Goal: Task Accomplishment & Management: Manage account settings

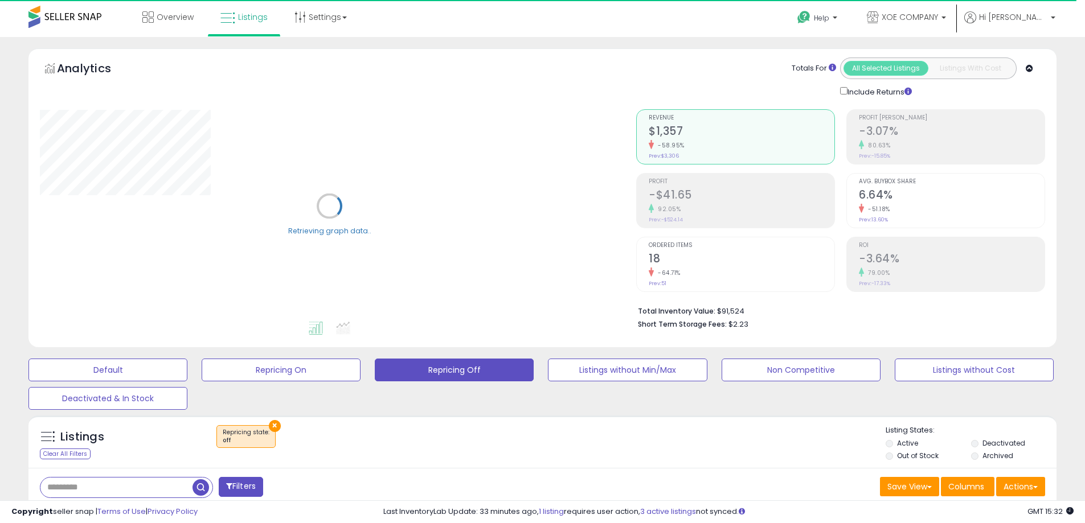
click at [276, 423] on button "×" at bounding box center [275, 426] width 12 height 12
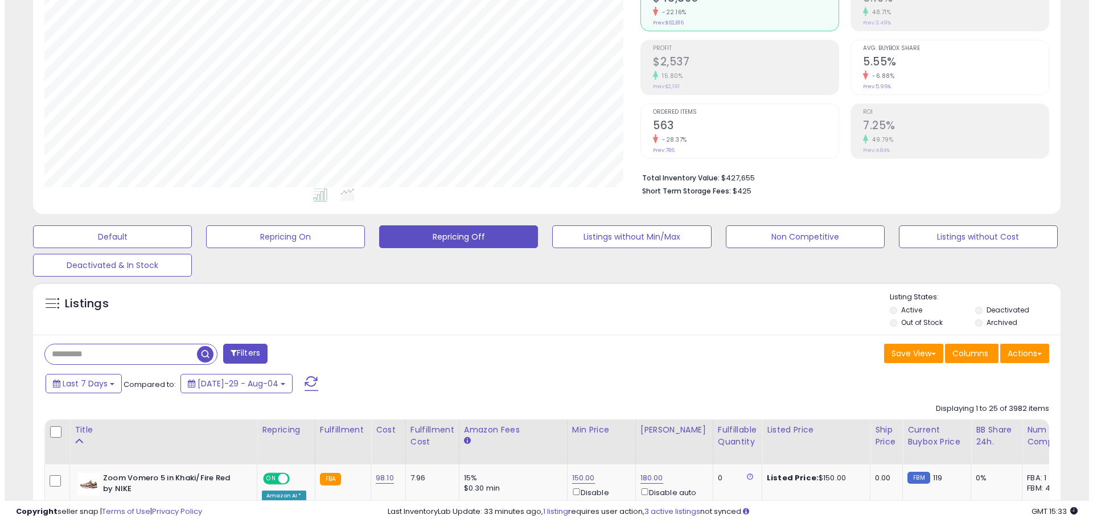
scroll to position [114, 0]
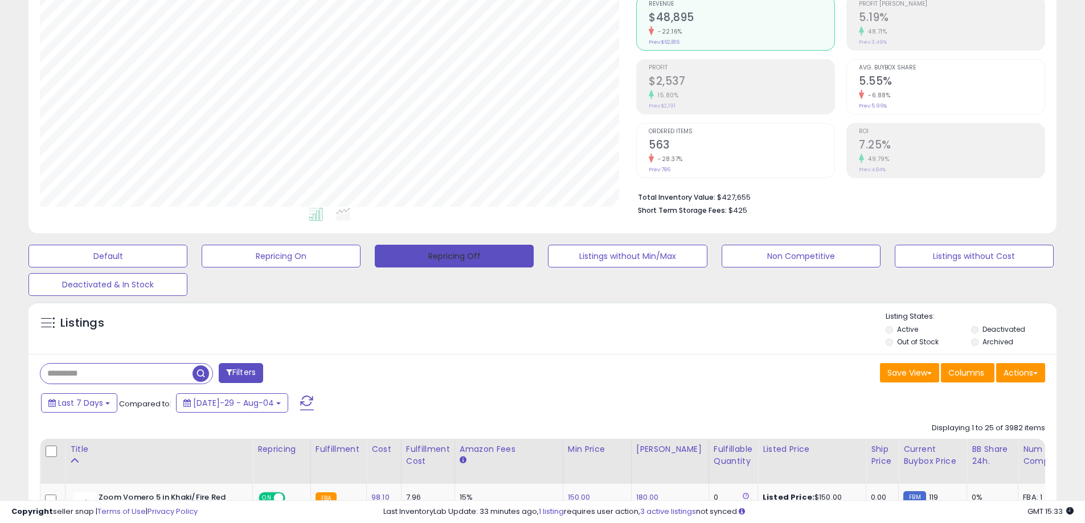
click at [439, 262] on button "Repricing Off" at bounding box center [454, 256] width 159 height 23
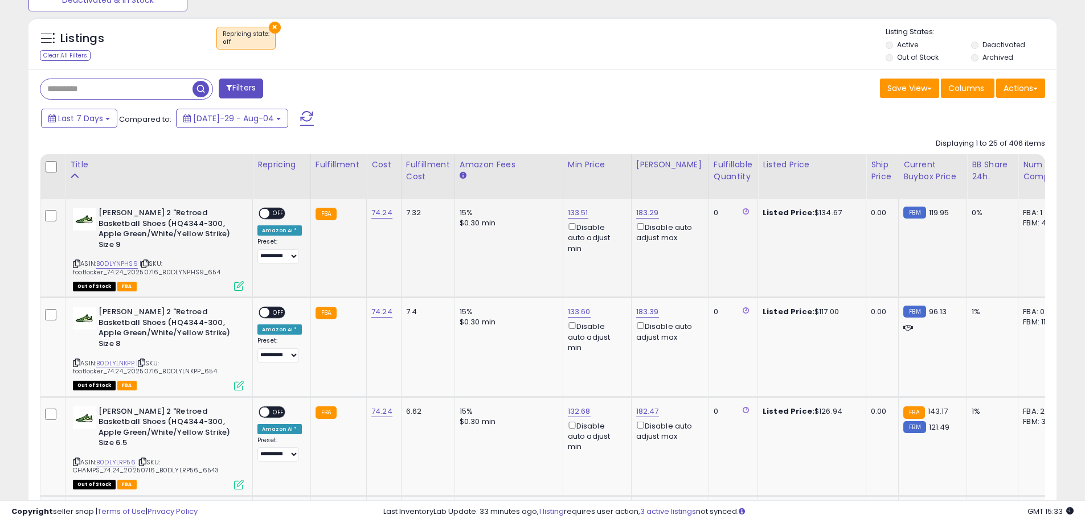
scroll to position [233, 596]
click at [76, 261] on icon at bounding box center [76, 264] width 7 height 6
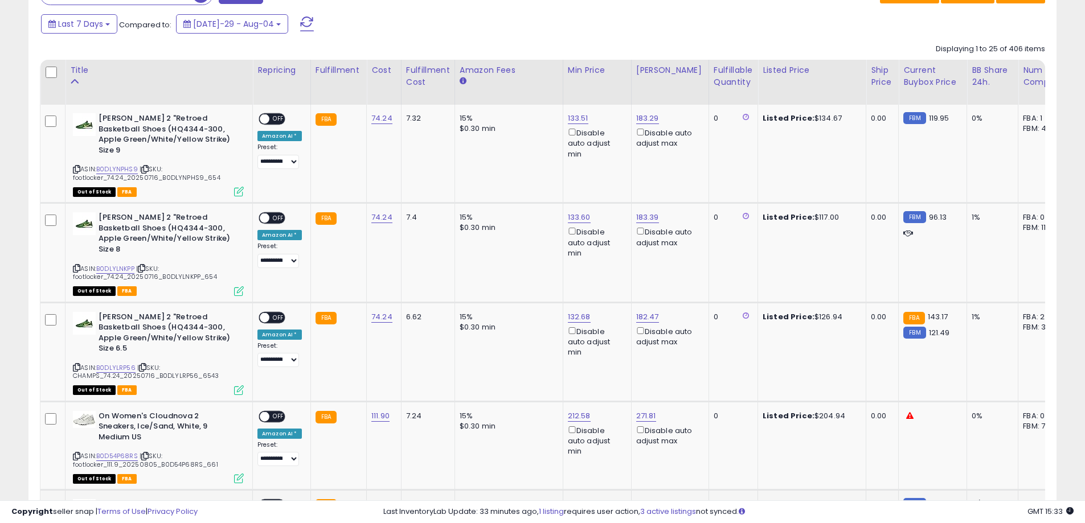
scroll to position [683, 0]
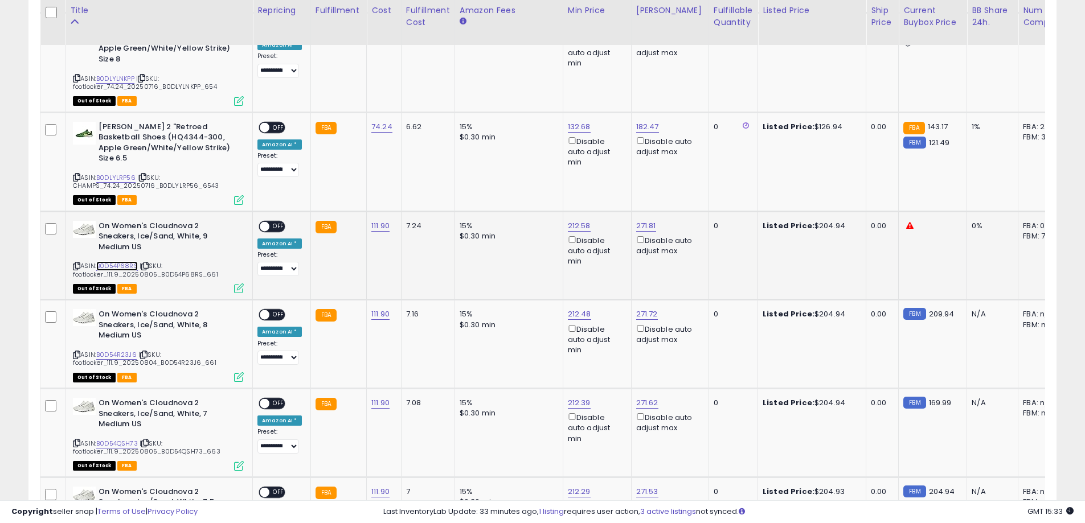
click at [117, 261] on link "B0D54P68RS" at bounding box center [117, 266] width 42 height 10
drag, startPoint x: 561, startPoint y: 155, endPoint x: 485, endPoint y: 154, distance: 76.9
click at [485, 154] on div "****** This will override store markup" at bounding box center [565, 161] width 164 height 42
click at [274, 221] on span "OFF" at bounding box center [278, 226] width 18 height 10
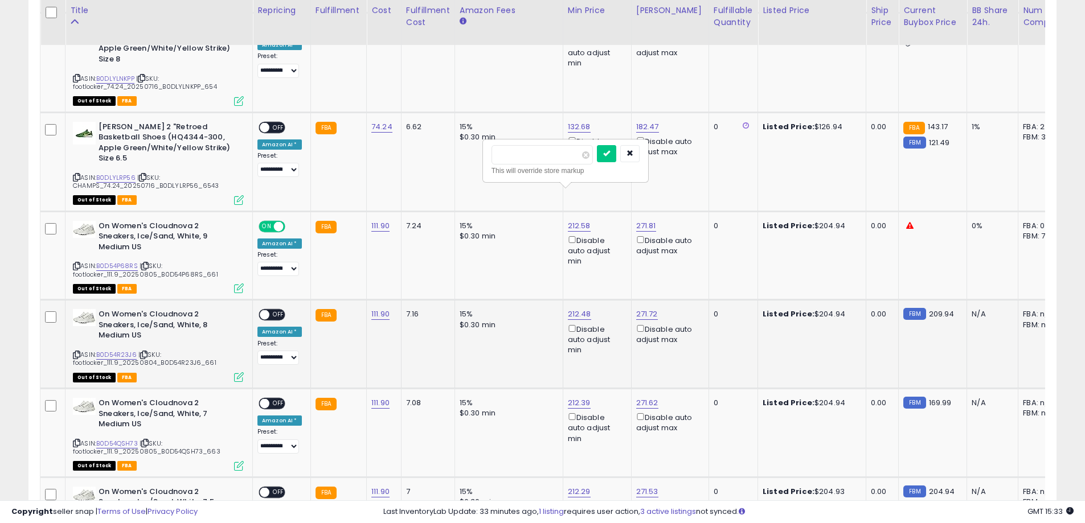
click at [278, 310] on span "OFF" at bounding box center [278, 315] width 18 height 10
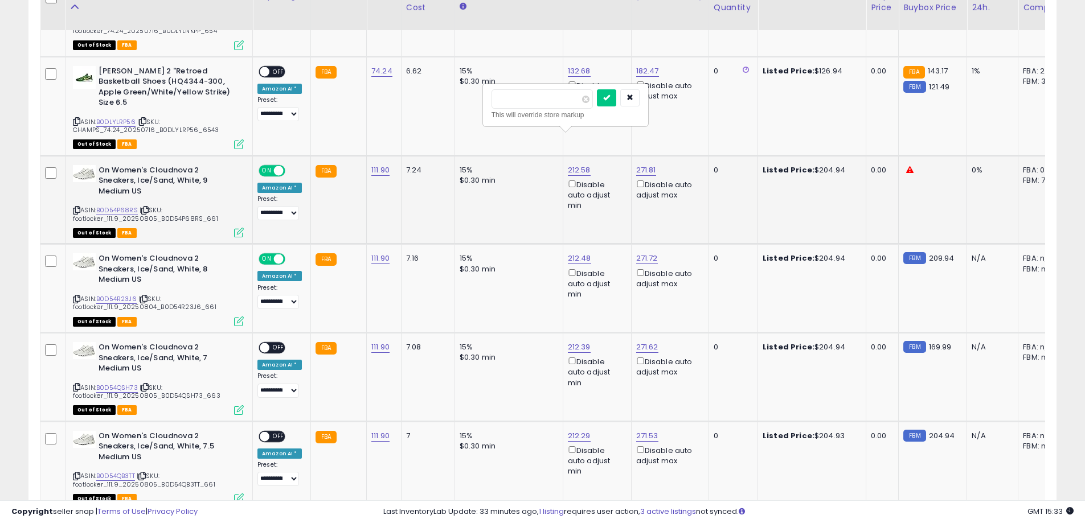
scroll to position [740, 0]
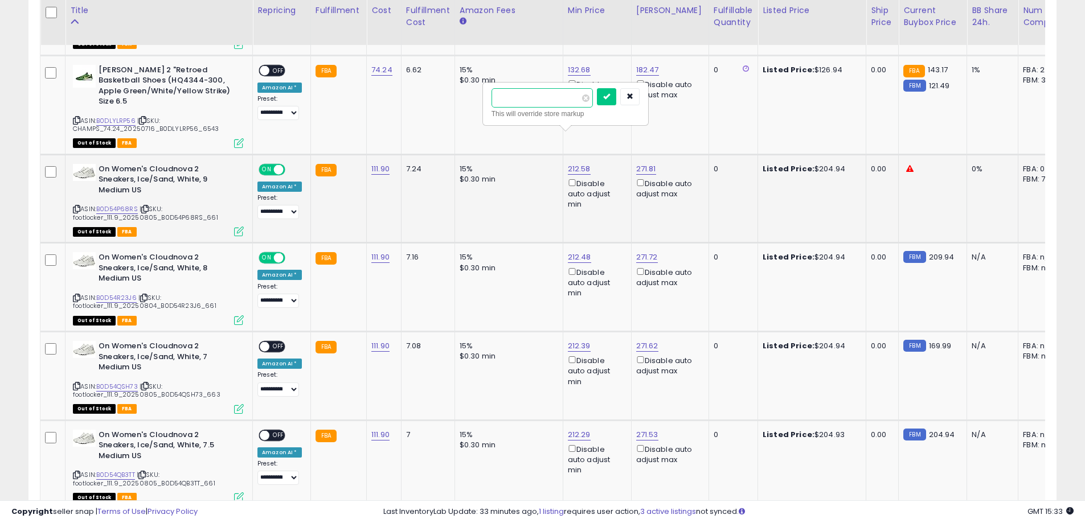
click at [544, 100] on input "******" at bounding box center [541, 97] width 101 height 19
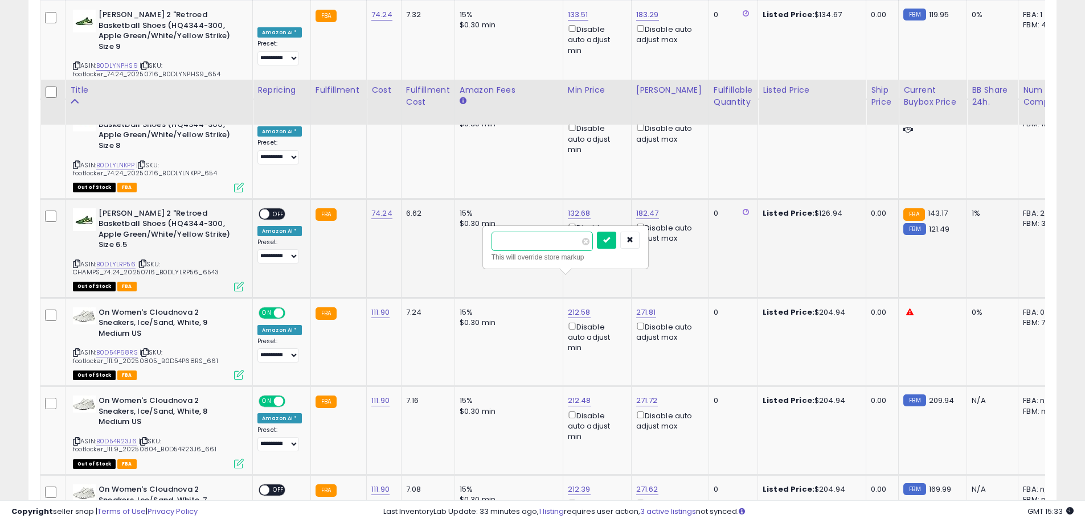
scroll to position [569, 0]
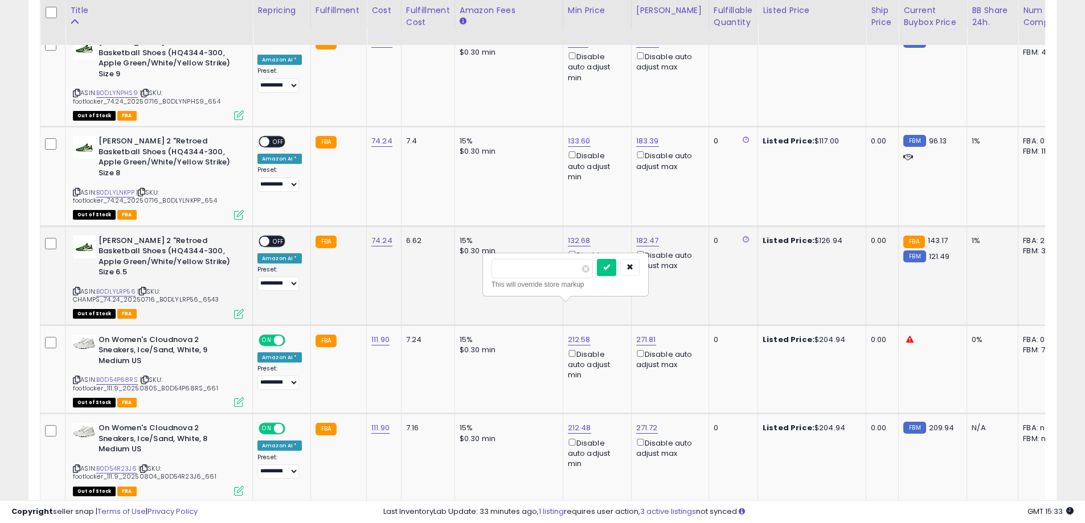
click at [277, 236] on span "OFF" at bounding box center [278, 241] width 18 height 10
click at [275, 137] on span "OFF" at bounding box center [278, 142] width 18 height 10
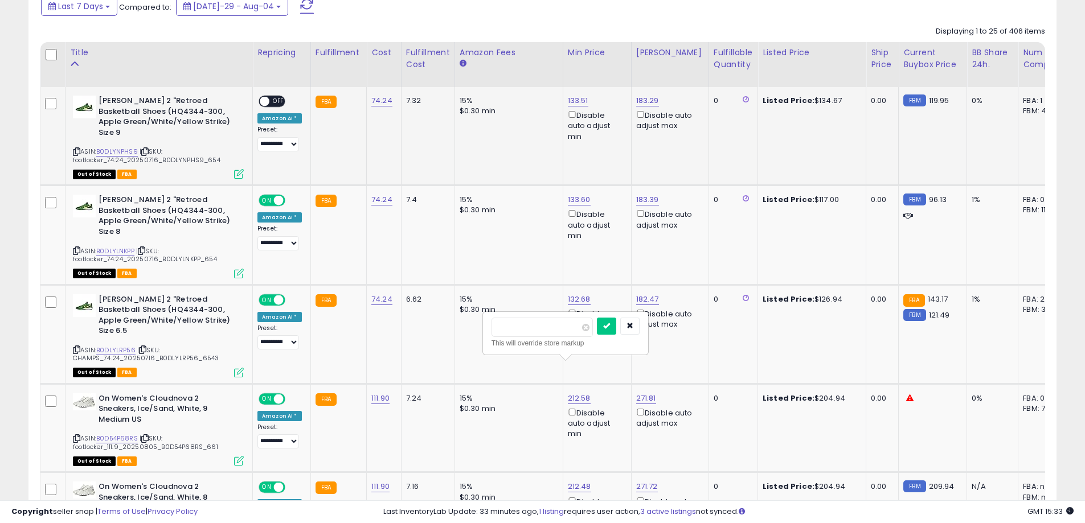
scroll to position [456, 0]
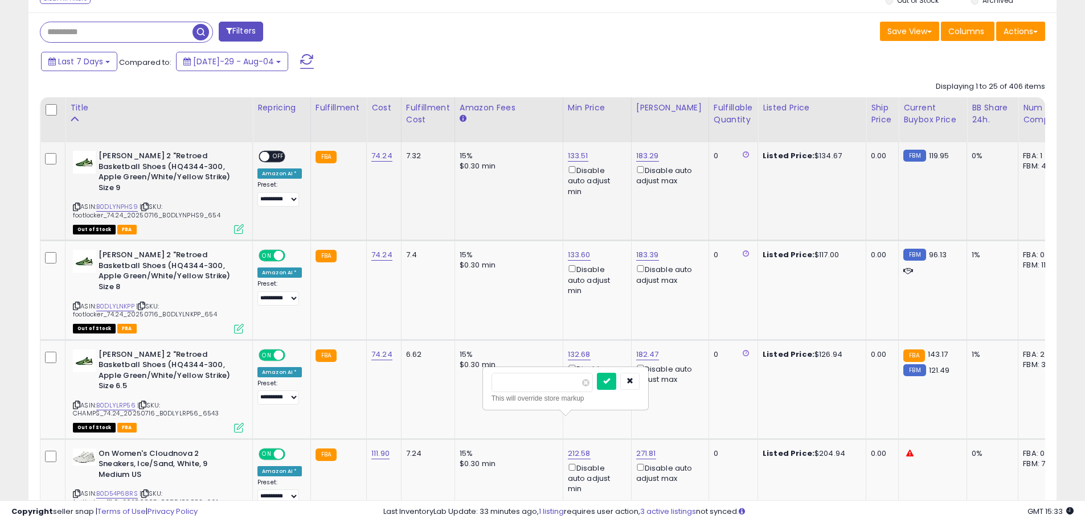
click at [283, 158] on span "OFF" at bounding box center [278, 157] width 18 height 10
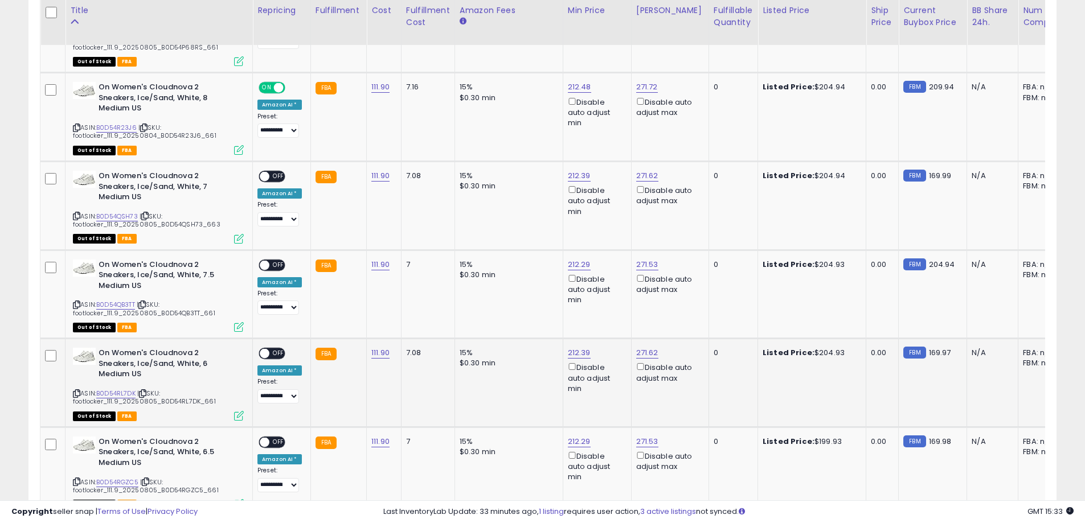
scroll to position [911, 0]
click at [280, 171] on span "OFF" at bounding box center [278, 176] width 18 height 10
click at [272, 260] on div "ON OFF" at bounding box center [259, 265] width 27 height 10
click at [274, 260] on span "OFF" at bounding box center [278, 265] width 18 height 10
click at [278, 348] on span "OFF" at bounding box center [278, 353] width 18 height 10
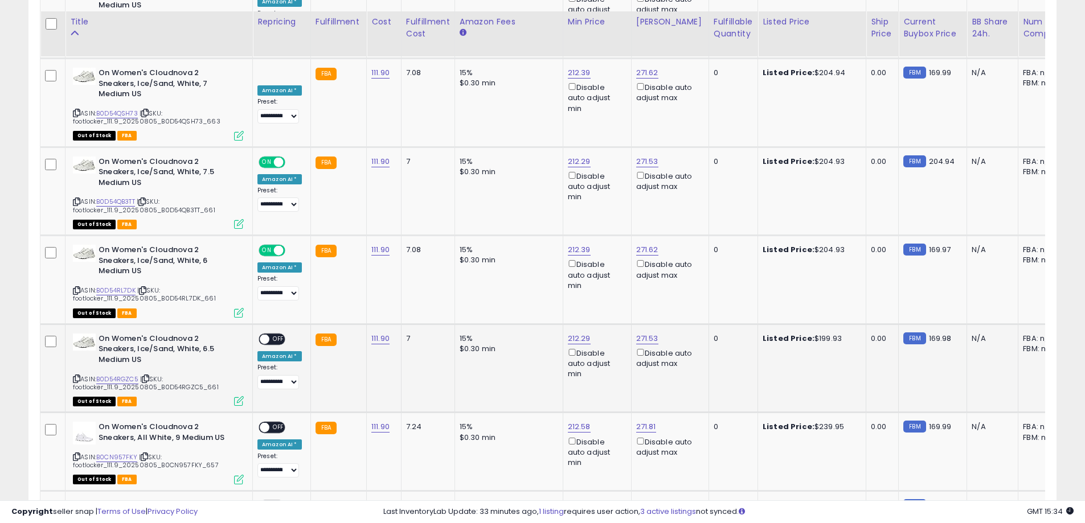
scroll to position [1025, 0]
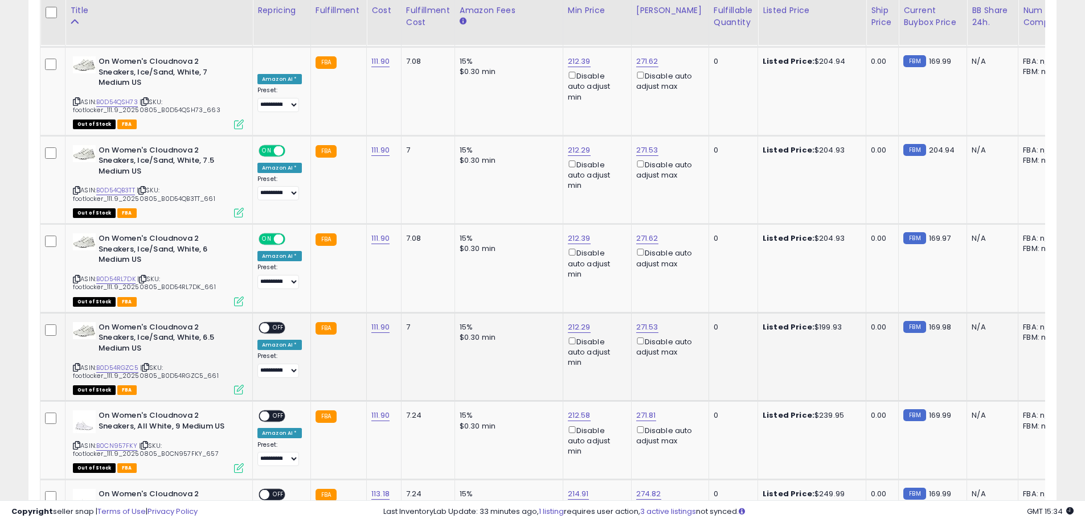
click at [282, 323] on span "OFF" at bounding box center [278, 328] width 18 height 10
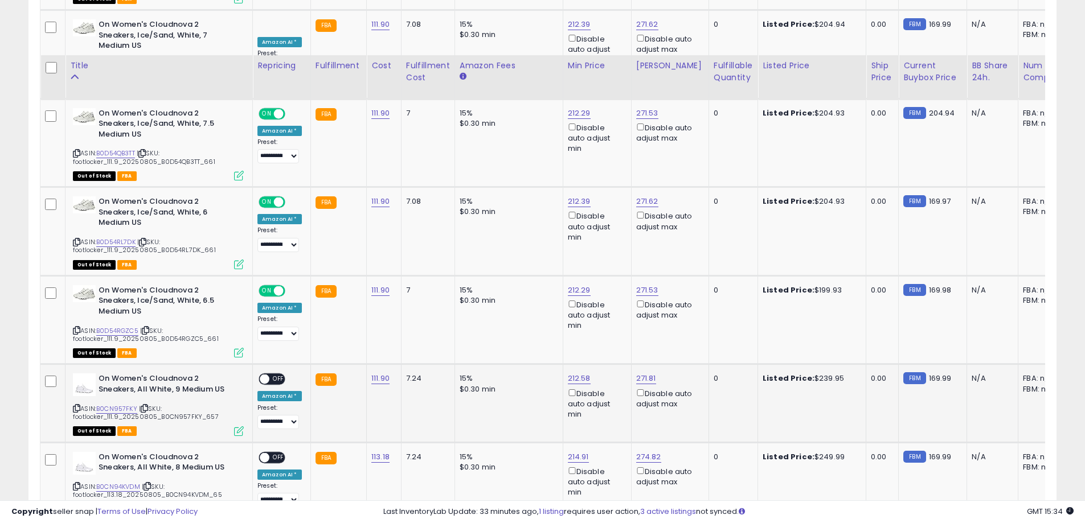
scroll to position [1139, 0]
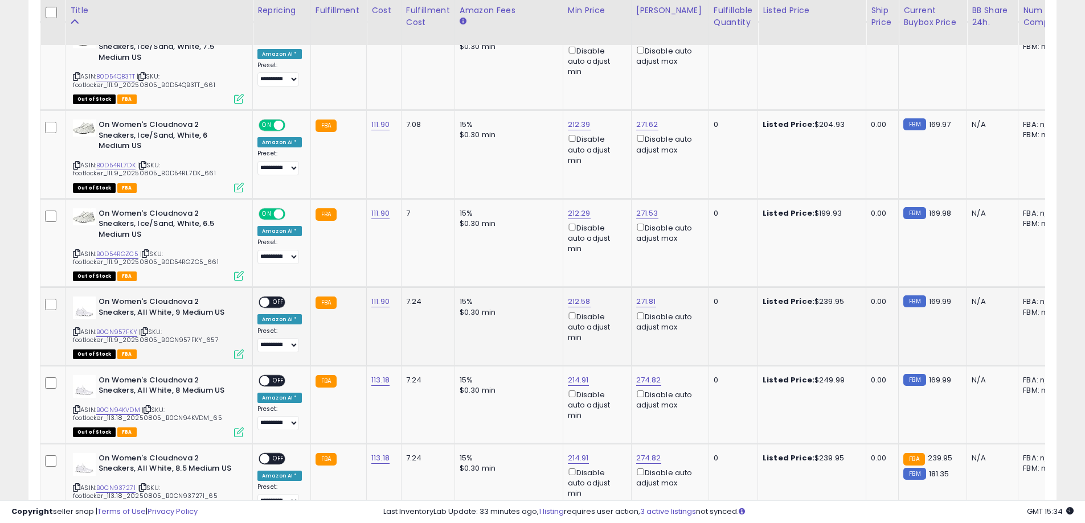
click at [274, 298] on span "OFF" at bounding box center [278, 303] width 18 height 10
click at [280, 376] on span "OFF" at bounding box center [278, 381] width 18 height 10
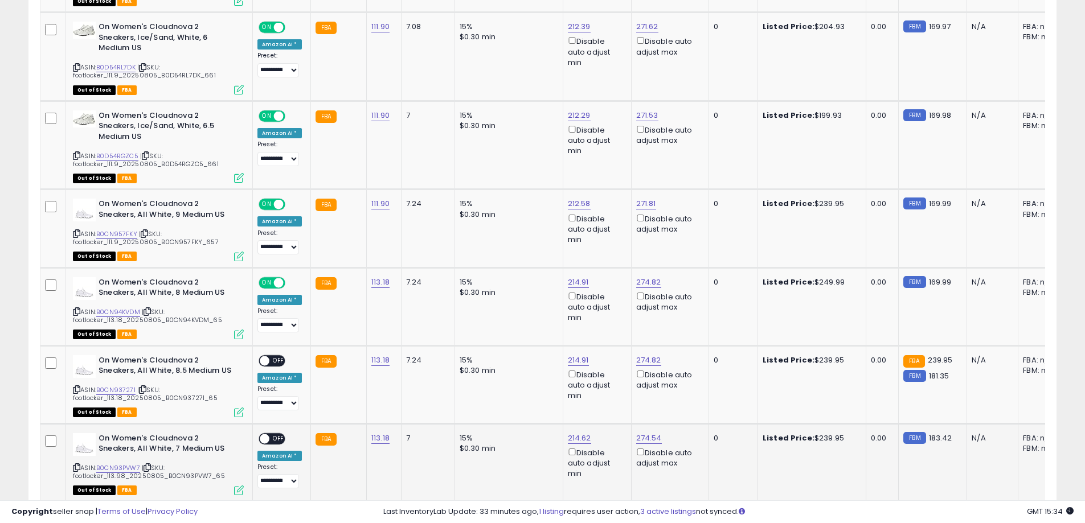
scroll to position [1310, 0]
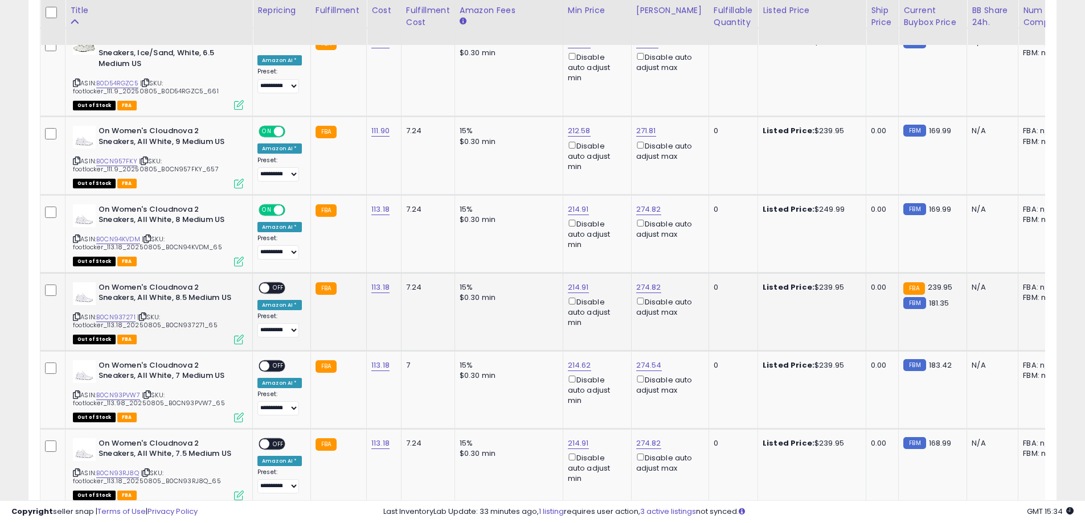
click at [281, 283] on span "OFF" at bounding box center [278, 288] width 18 height 10
click at [276, 361] on span "OFF" at bounding box center [278, 366] width 18 height 10
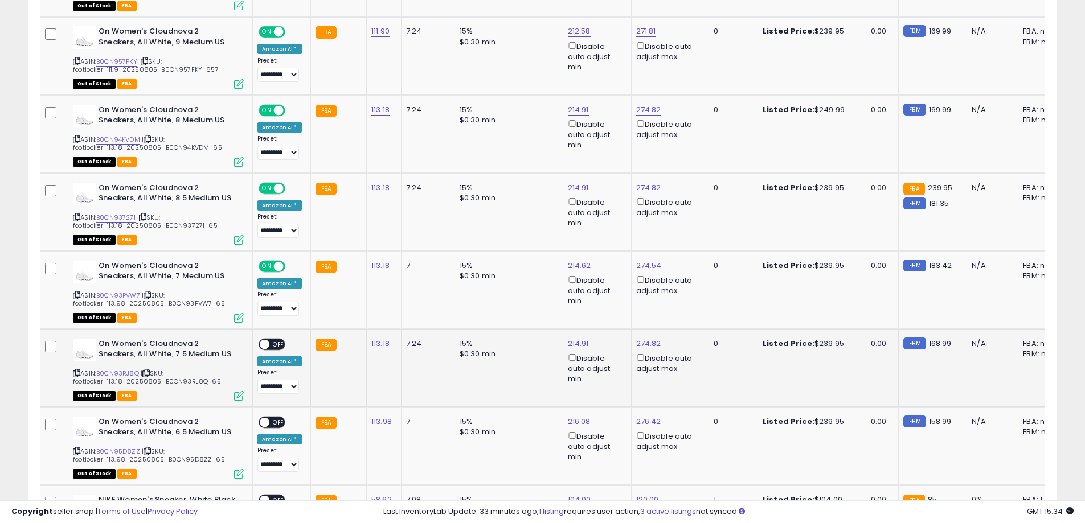
scroll to position [1423, 0]
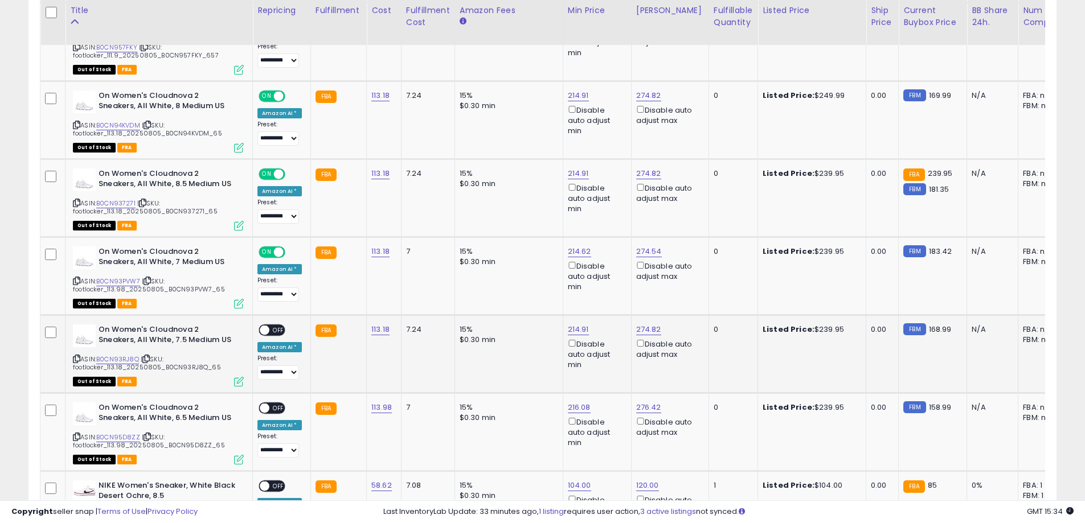
click at [269, 324] on div "ON OFF" at bounding box center [272, 330] width 27 height 12
click at [274, 325] on span "OFF" at bounding box center [278, 330] width 18 height 10
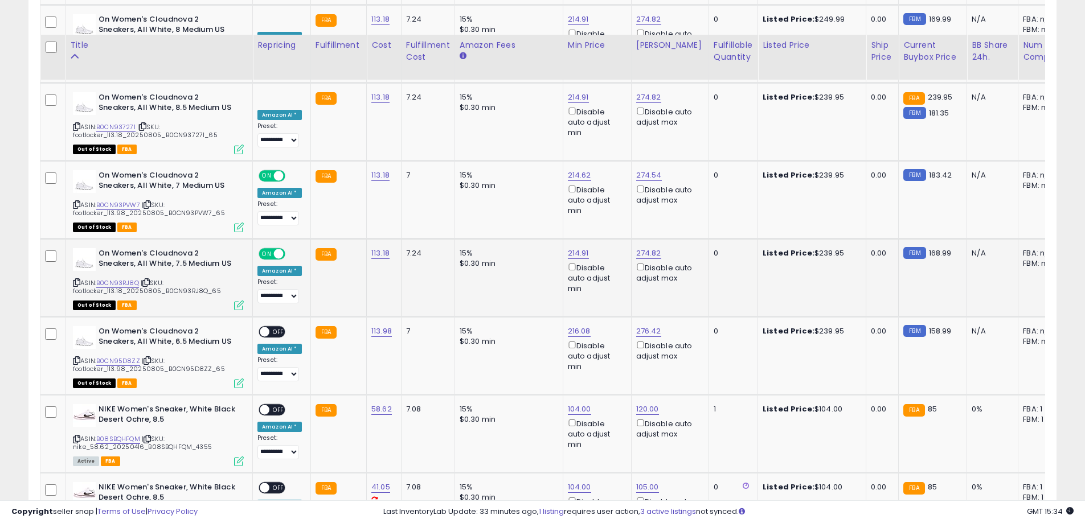
scroll to position [1537, 0]
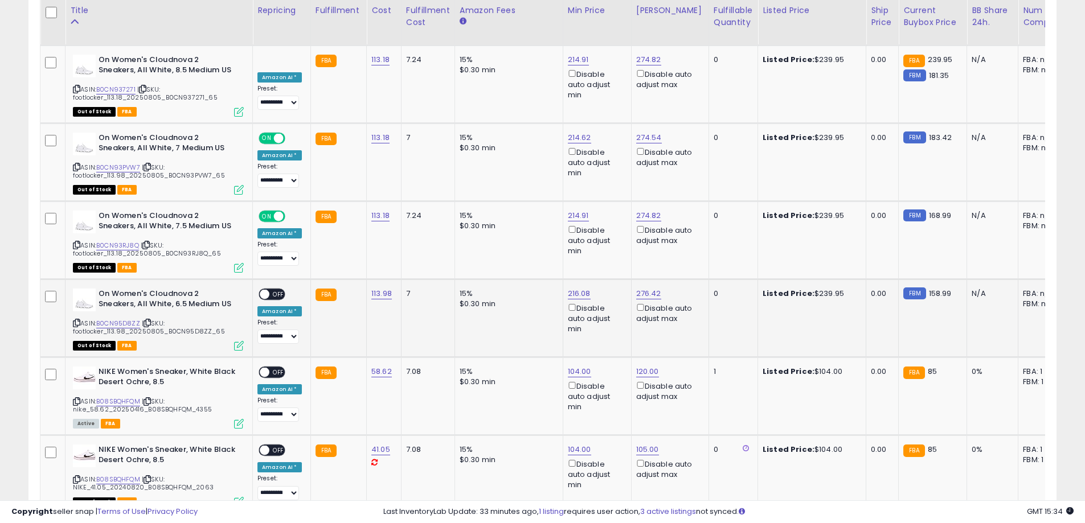
click at [270, 289] on span "OFF" at bounding box center [278, 294] width 18 height 10
click at [278, 367] on span "OFF" at bounding box center [278, 372] width 18 height 10
click at [278, 445] on span "OFF" at bounding box center [278, 450] width 18 height 10
click at [262, 445] on span "ON" at bounding box center [267, 450] width 14 height 10
click at [269, 367] on span "ON" at bounding box center [267, 372] width 14 height 10
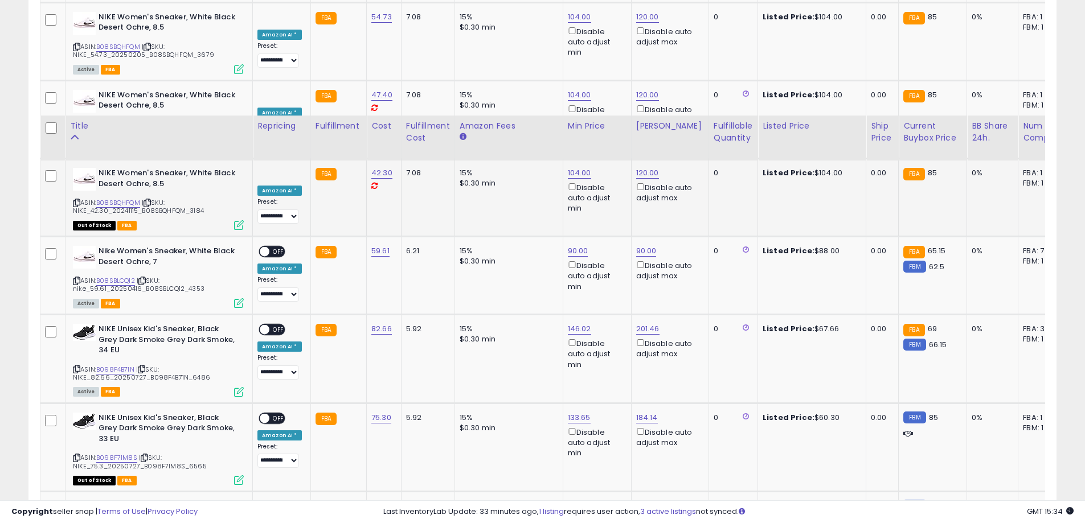
scroll to position [2164, 0]
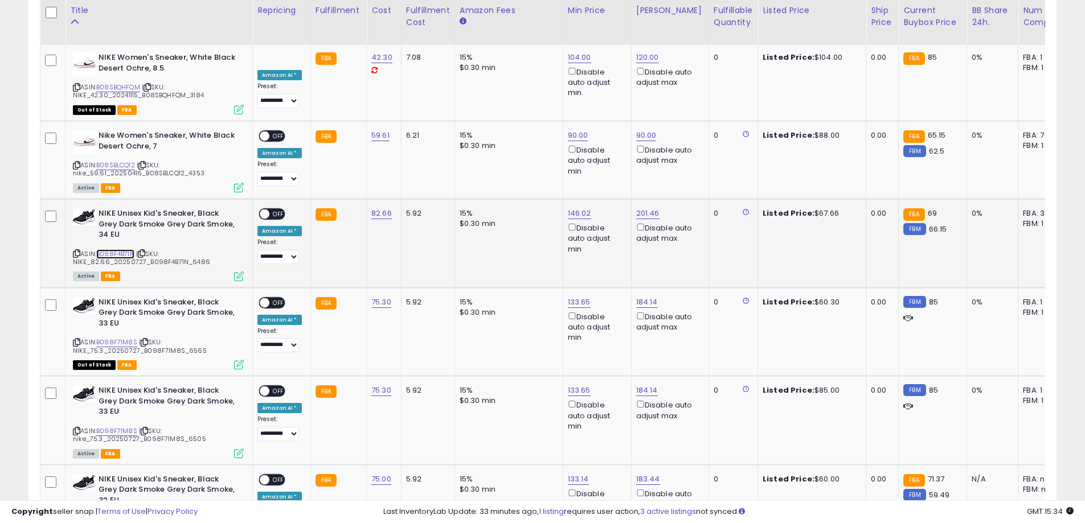
click at [121, 249] on link "B098F4B71N" at bounding box center [115, 254] width 38 height 10
